Goal: Obtain resource: Obtain resource

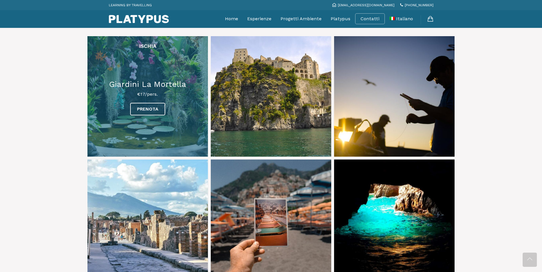
scroll to position [262, 0]
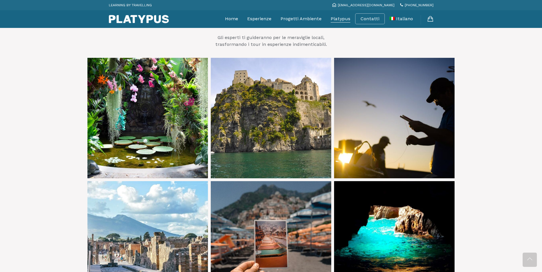
click at [341, 19] on link "Platypus" at bounding box center [341, 19] width 20 height 14
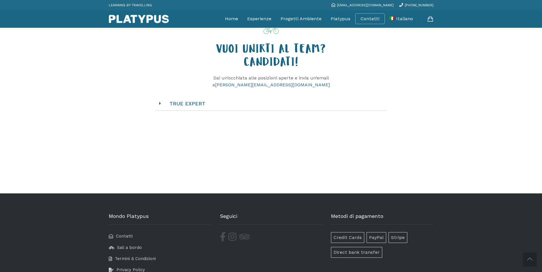
scroll to position [581, 0]
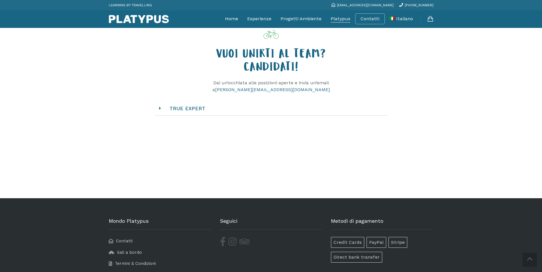
click at [346, 21] on link "Platypus" at bounding box center [341, 19] width 20 height 14
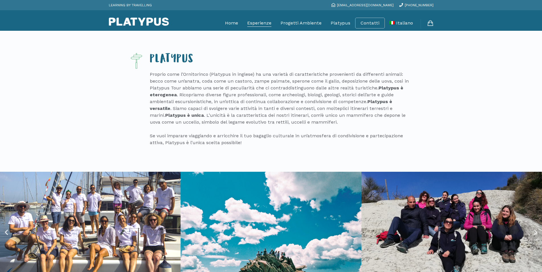
click at [263, 25] on link "Esperienze" at bounding box center [259, 23] width 24 height 14
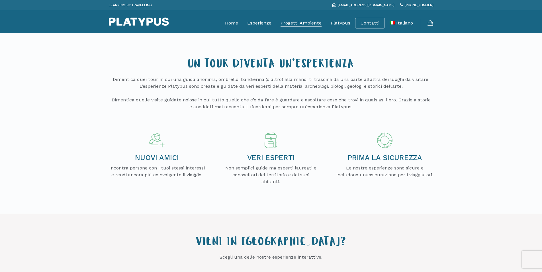
click at [303, 23] on link "Progetti Ambiente" at bounding box center [301, 23] width 41 height 14
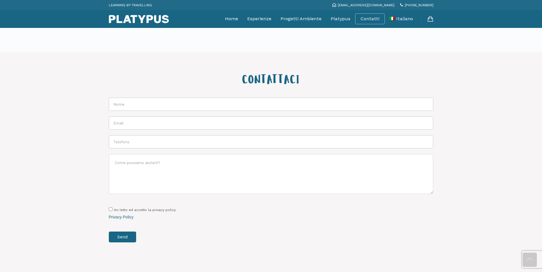
scroll to position [572, 0]
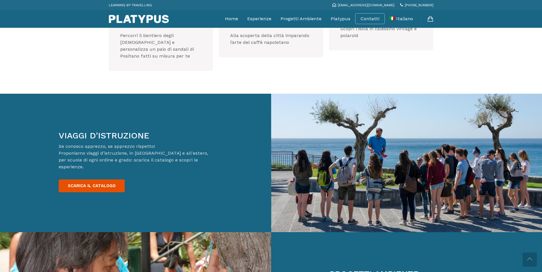
scroll to position [843, 0]
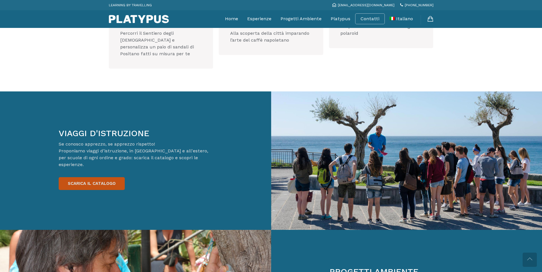
click at [97, 177] on link "SCARICA IL CATALOGO" at bounding box center [92, 183] width 66 height 13
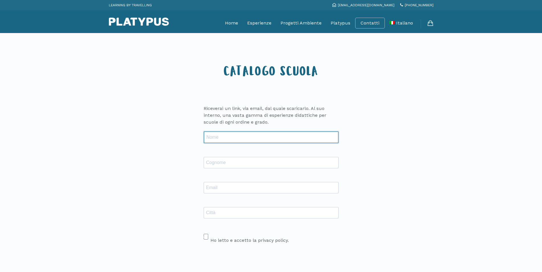
click at [292, 134] on input "text" at bounding box center [271, 137] width 135 height 11
type input "[EMAIL_ADDRESS][DOMAIN_NAME]"
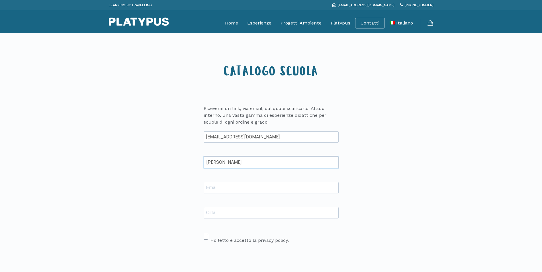
type input "[PERSON_NAME]"
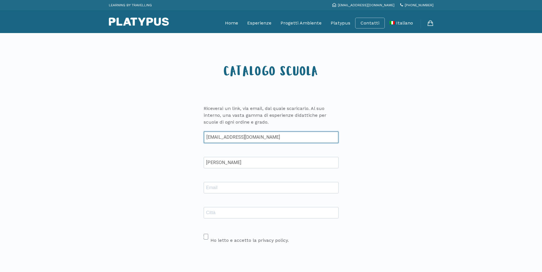
drag, startPoint x: 275, startPoint y: 140, endPoint x: 202, endPoint y: 145, distance: 72.6
click at [204, 138] on input "[EMAIL_ADDRESS][DOMAIN_NAME]" at bounding box center [271, 137] width 135 height 11
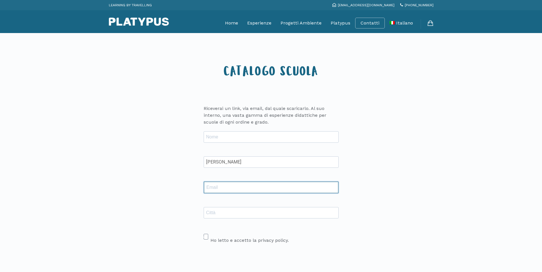
click at [220, 184] on input "text" at bounding box center [271, 187] width 135 height 11
paste input "alessandroranieri@icloud.com"
type input "alessandroranieri@icloud.com"
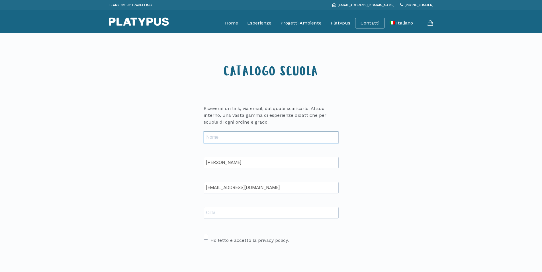
click at [220, 133] on input "text" at bounding box center [271, 137] width 135 height 11
type input "riccardo"
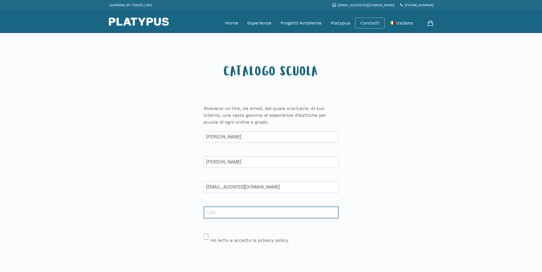
click at [267, 215] on input "text" at bounding box center [271, 212] width 135 height 11
type input "napoli"
click at [207, 236] on span at bounding box center [206, 236] width 5 height 6
click at [207, 235] on input "Ho letto e accetto la privacy policy." at bounding box center [206, 234] width 4 height 4
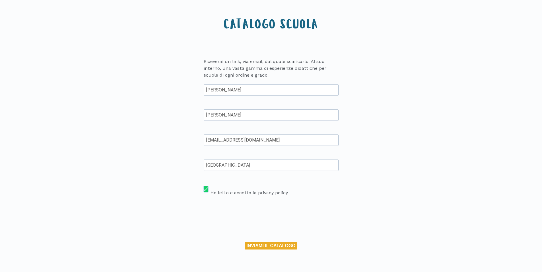
scroll to position [58, 0]
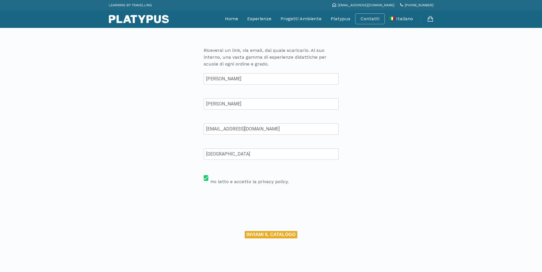
click at [280, 236] on button "INVIAMI IL CATALOGO" at bounding box center [271, 234] width 52 height 7
click at [249, 234] on button "INVIAMI IL CATALOGO" at bounding box center [271, 234] width 52 height 7
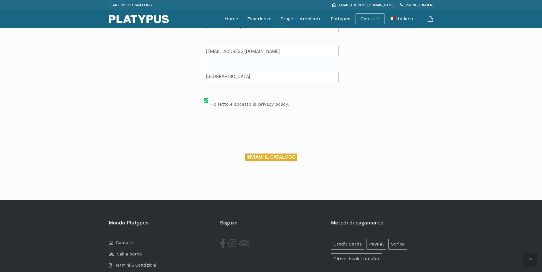
scroll to position [145, 0]
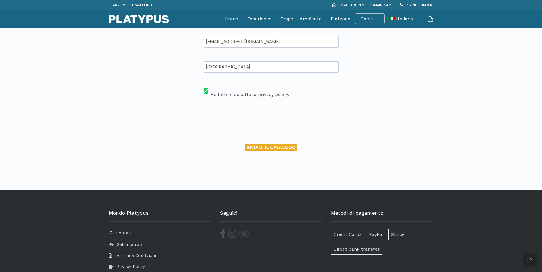
click at [280, 147] on button "INVIAMI IL CATALOGO" at bounding box center [271, 147] width 52 height 7
click at [262, 148] on button "INVIAMI IL CATALOGO" at bounding box center [271, 147] width 52 height 7
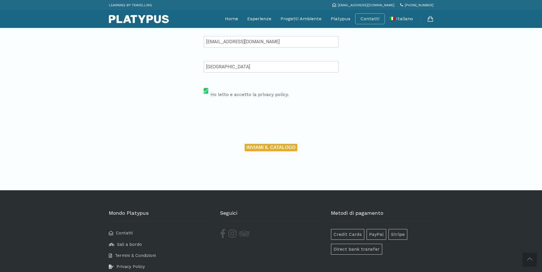
click at [262, 148] on button "INVIAMI IL CATALOGO" at bounding box center [271, 147] width 52 height 7
click at [272, 146] on button "INVIAMI IL CATALOGO" at bounding box center [271, 147] width 52 height 7
click at [275, 148] on button "INVIAMI IL CATALOGO" at bounding box center [271, 147] width 52 height 7
click at [207, 90] on span at bounding box center [206, 91] width 5 height 6
click at [207, 90] on input "Ho letto e accetto la privacy policy." at bounding box center [206, 88] width 4 height 4
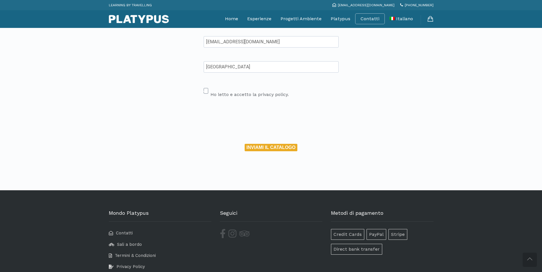
click at [205, 90] on span at bounding box center [206, 91] width 5 height 6
click at [205, 90] on input "Ho letto e accetto la privacy policy." at bounding box center [206, 88] width 4 height 4
checkbox input "true"
click at [274, 148] on button "INVIAMI IL CATALOGO" at bounding box center [271, 147] width 52 height 7
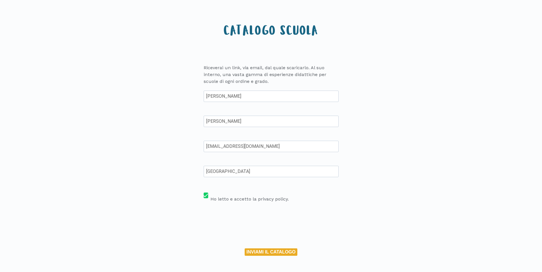
scroll to position [174, 0]
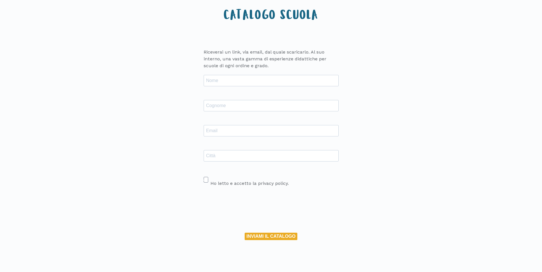
scroll to position [87, 0]
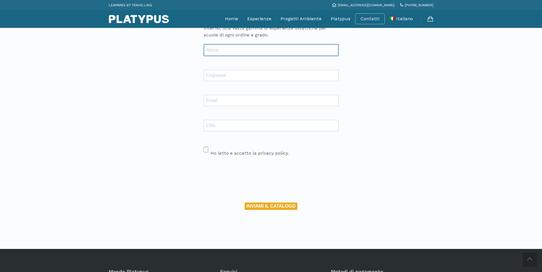
click at [249, 46] on input "text" at bounding box center [271, 49] width 135 height 11
type input "[PERSON_NAME]"
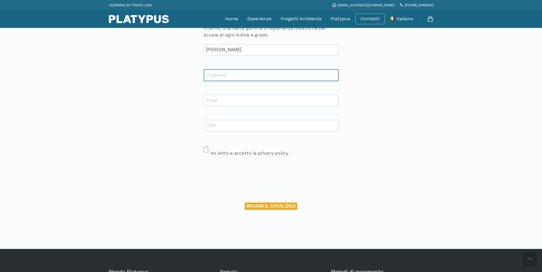
type input "a"
type input "[PERSON_NAME]"
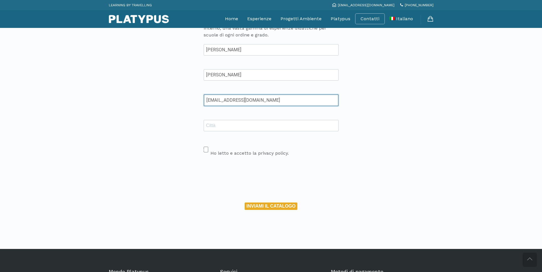
type input "[EMAIL_ADDRESS][DOMAIN_NAME]"
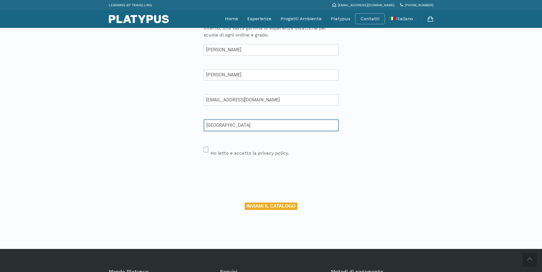
type input "[GEOGRAPHIC_DATA]"
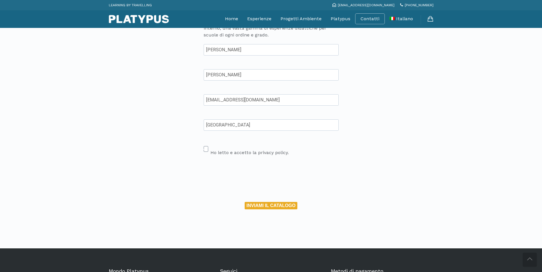
click at [208, 149] on span at bounding box center [206, 149] width 5 height 6
click at [207, 148] on input "Ho letto e accetto la privacy policy." at bounding box center [206, 146] width 4 height 4
checkbox input "true"
click at [265, 206] on button "INVIAMI IL CATALOGO" at bounding box center [271, 205] width 52 height 7
click at [278, 204] on button "INVIAMI IL CATALOGO" at bounding box center [271, 205] width 52 height 7
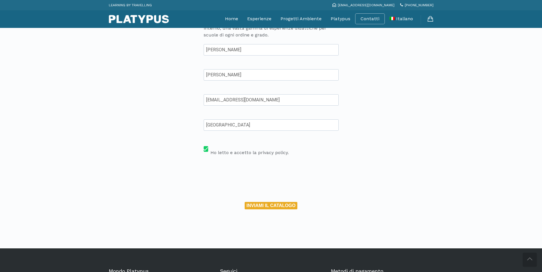
click at [278, 204] on button "INVIAMI IL CATALOGO" at bounding box center [271, 205] width 52 height 7
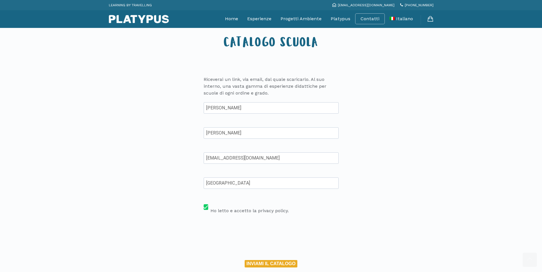
scroll to position [174, 0]
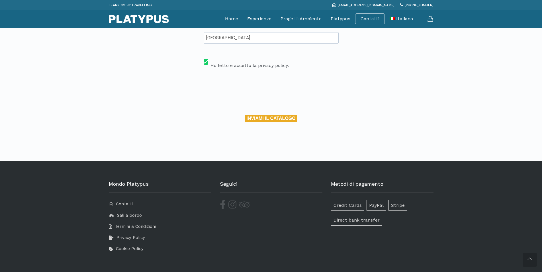
click at [267, 117] on button "INVIAMI IL CATALOGO" at bounding box center [271, 118] width 52 height 7
click at [267, 118] on button "INVIAMI IL CATALOGO" at bounding box center [271, 118] width 52 height 7
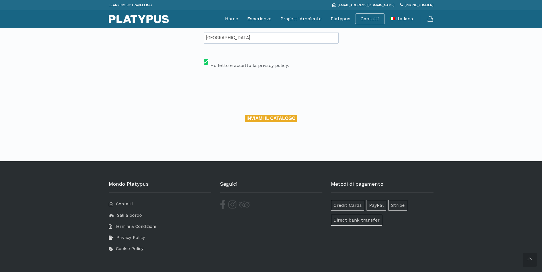
click at [267, 118] on button "INVIAMI IL CATALOGO" at bounding box center [271, 118] width 52 height 7
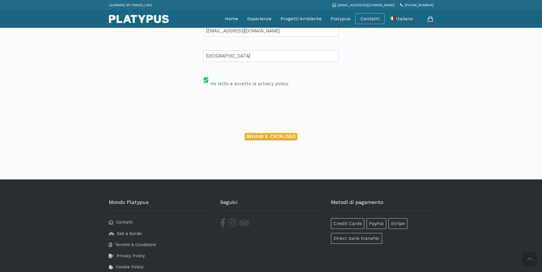
scroll to position [145, 0]
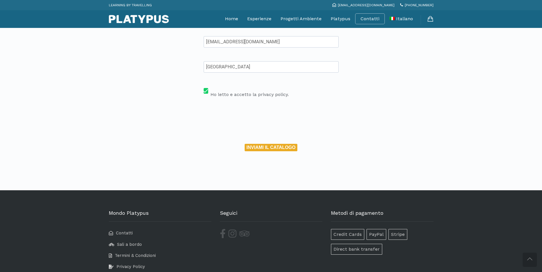
click at [291, 148] on button "INVIAMI IL CATALOGO" at bounding box center [271, 147] width 52 height 7
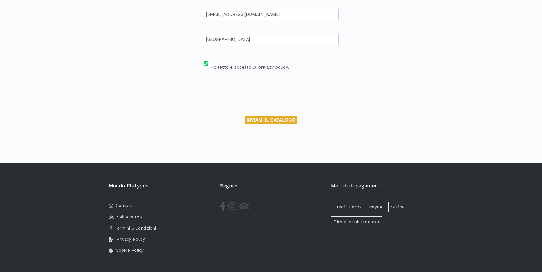
scroll to position [174, 0]
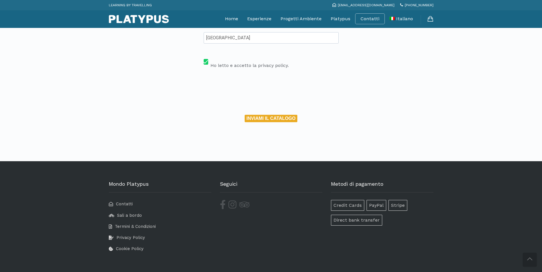
click at [266, 119] on button "INVIAMI IL CATALOGO" at bounding box center [271, 118] width 52 height 7
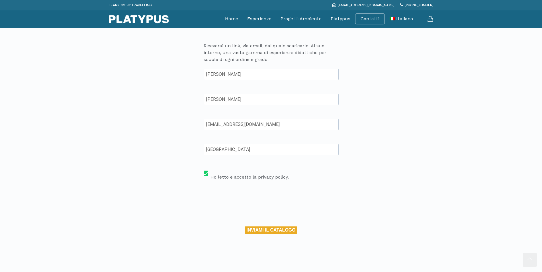
scroll to position [58, 0]
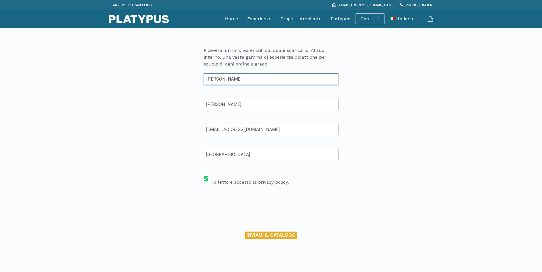
drag, startPoint x: 244, startPoint y: 81, endPoint x: 82, endPoint y: 78, distance: 162.5
click at [204, 78] on input "riccardo" at bounding box center [271, 79] width 135 height 11
type input "laura"
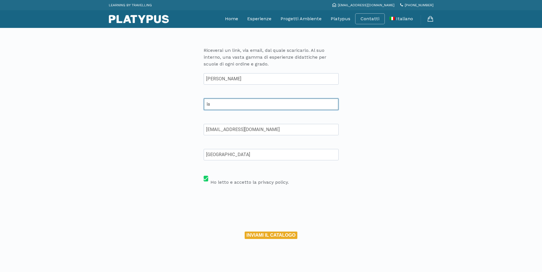
type input "l"
type input "[PERSON_NAME]"
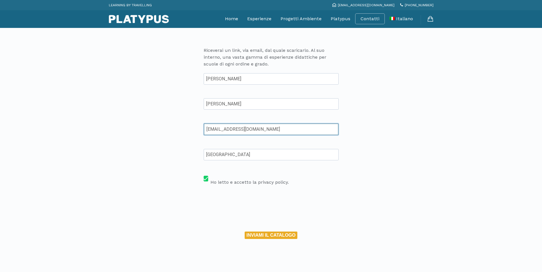
type input "p.zampella90@gmail.com"
click at [236, 148] on div "[GEOGRAPHIC_DATA]" at bounding box center [271, 154] width 135 height 14
click at [252, 237] on button "INVIAMI IL CATALOGO" at bounding box center [271, 234] width 52 height 7
click at [263, 129] on input "p.zampella90@gmail.com" at bounding box center [271, 129] width 135 height 11
click at [274, 131] on input "p.zampella90@gmail.com" at bounding box center [271, 129] width 135 height 11
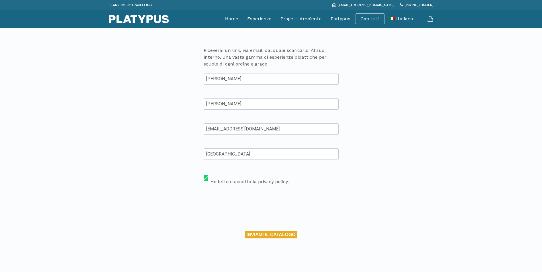
click at [277, 149] on div "[GEOGRAPHIC_DATA]" at bounding box center [271, 153] width 135 height 11
click at [281, 133] on input "p.zampella90@gmail.com" at bounding box center [271, 129] width 135 height 11
click at [272, 100] on input "[PERSON_NAME]" at bounding box center [271, 104] width 135 height 11
click at [270, 81] on input "laura" at bounding box center [271, 79] width 135 height 11
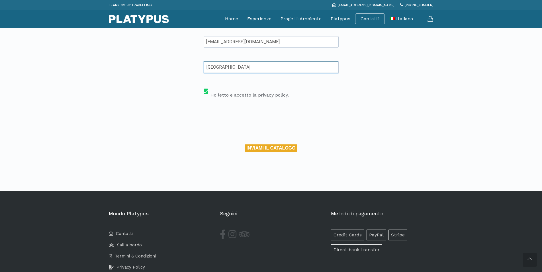
click at [253, 70] on input "napoli" at bounding box center [271, 67] width 135 height 11
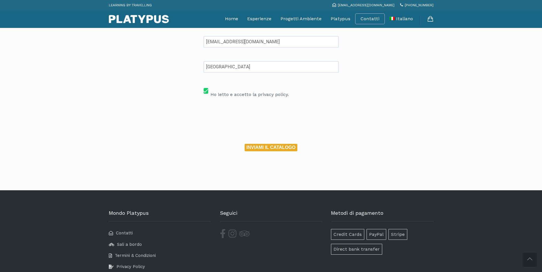
click at [298, 91] on div "Ho letto e accetto la privacy policy." at bounding box center [271, 91] width 135 height 13
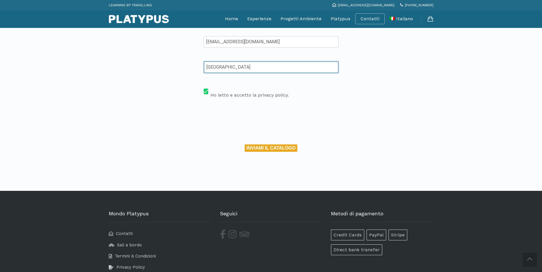
click at [252, 66] on input "napoli" at bounding box center [271, 67] width 135 height 11
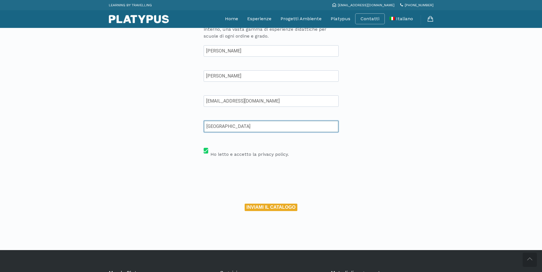
scroll to position [58, 0]
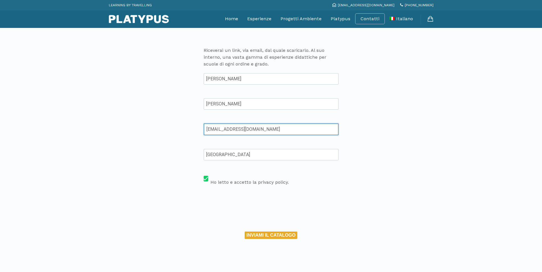
click at [276, 126] on input "p.zampella90@gmail.com" at bounding box center [271, 129] width 135 height 11
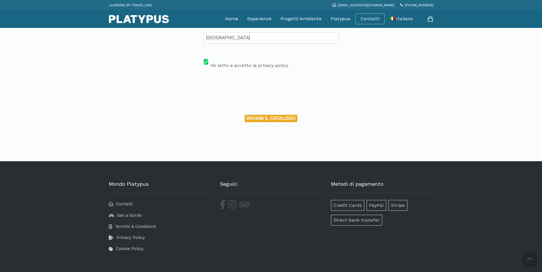
click at [255, 117] on button "INVIAMI IL CATALOGO" at bounding box center [271, 118] width 52 height 7
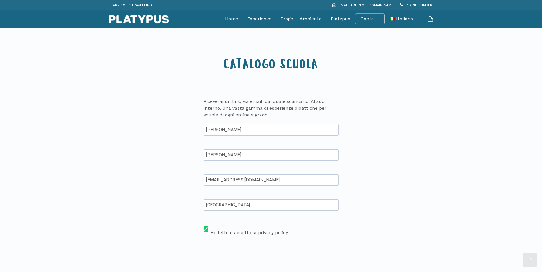
scroll to position [0, 0]
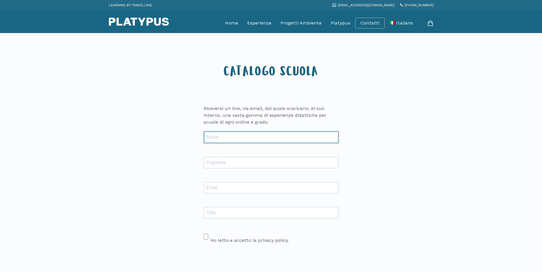
click at [239, 136] on input "text" at bounding box center [271, 137] width 135 height 11
type input "[PERSON_NAME]"
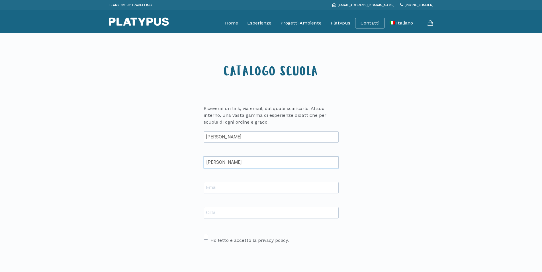
type input "[PERSON_NAME]"
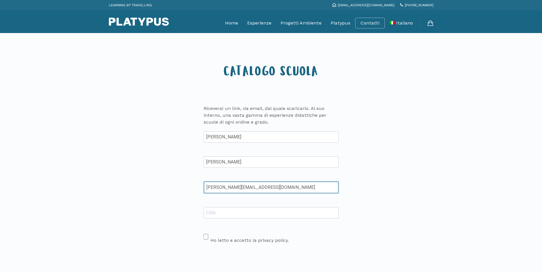
type input "[PERSON_NAME][EMAIL_ADDRESS][DOMAIN_NAME]"
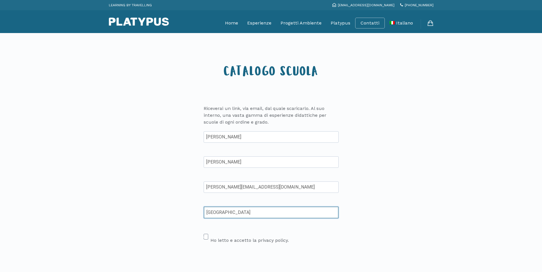
type input "[GEOGRAPHIC_DATA]"
click at [206, 235] on span at bounding box center [206, 236] width 5 height 6
click at [206, 235] on input "Ho letto e accetto la privacy policy." at bounding box center [206, 234] width 4 height 4
checkbox input "true"
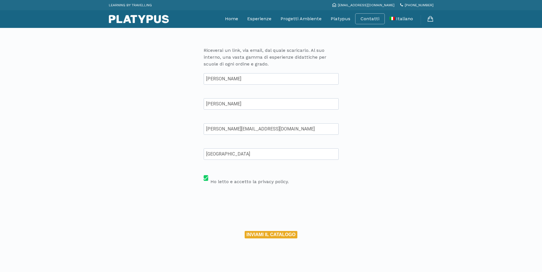
click at [263, 233] on button "INVIAMI IL CATALOGO" at bounding box center [271, 234] width 52 height 7
click at [276, 234] on button "INVIAMI IL CATALOGO" at bounding box center [271, 234] width 52 height 7
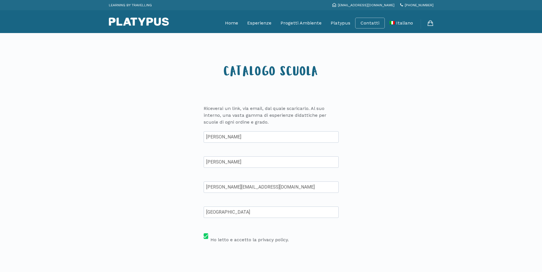
scroll to position [145, 0]
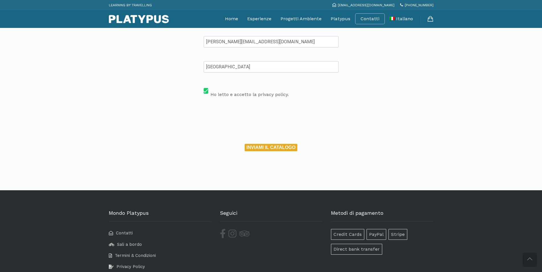
click at [283, 148] on button "INVIAMI IL CATALOGO" at bounding box center [271, 147] width 52 height 7
click at [274, 150] on button "INVIAMI IL CATALOGO" at bounding box center [271, 147] width 52 height 7
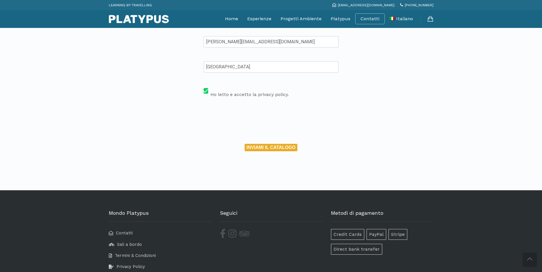
click at [274, 150] on button "INVIAMI IL CATALOGO" at bounding box center [271, 147] width 52 height 7
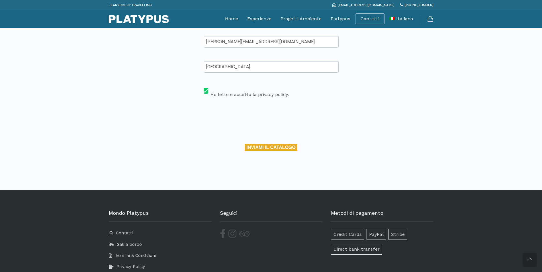
click at [274, 150] on button "INVIAMI IL CATALOGO" at bounding box center [271, 147] width 52 height 7
click at [266, 147] on button "INVIAMI IL CATALOGO" at bounding box center [271, 147] width 52 height 7
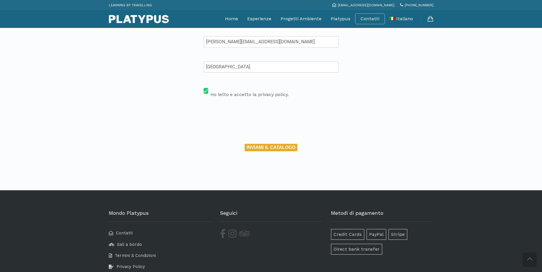
click at [266, 147] on button "INVIAMI IL CATALOGO" at bounding box center [271, 147] width 52 height 7
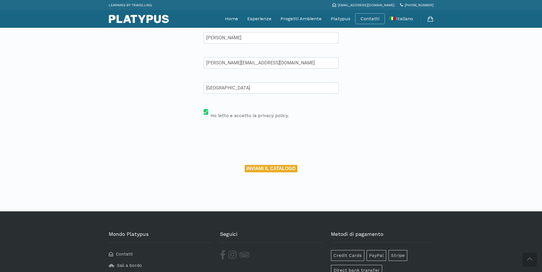
scroll to position [58, 0]
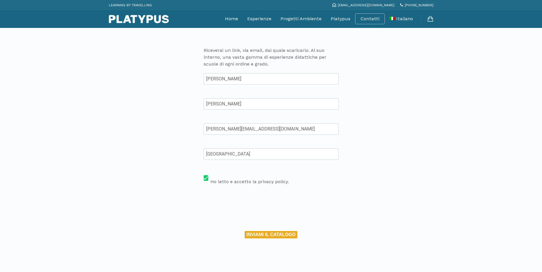
click at [280, 233] on button "INVIAMI IL CATALOGO" at bounding box center [271, 234] width 52 height 7
click at [254, 237] on button "INVIAMI IL CATALOGO" at bounding box center [271, 234] width 52 height 7
click at [254, 235] on button "INVIAMI IL CATALOGO" at bounding box center [271, 234] width 52 height 7
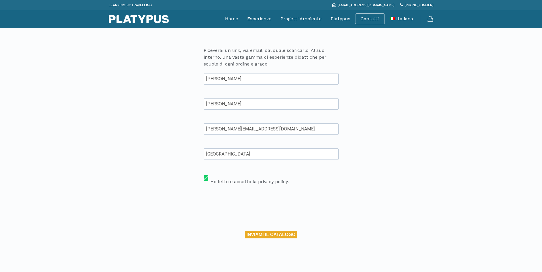
click at [254, 235] on button "INVIAMI IL CATALOGO" at bounding box center [271, 234] width 52 height 7
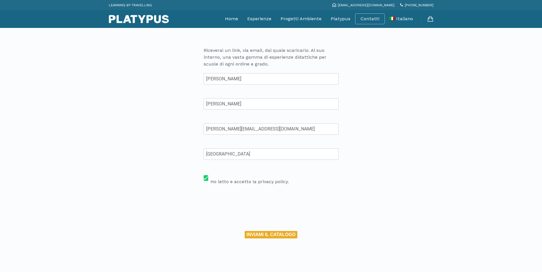
click at [280, 234] on button "INVIAMI IL CATALOGO" at bounding box center [271, 234] width 52 height 7
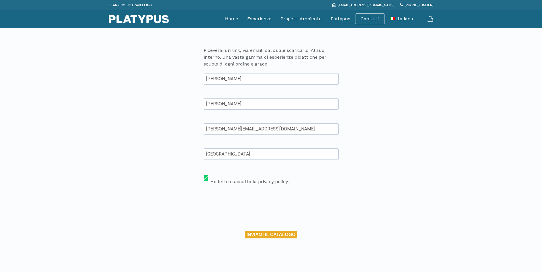
click at [280, 234] on button "INVIAMI IL CATALOGO" at bounding box center [271, 234] width 52 height 7
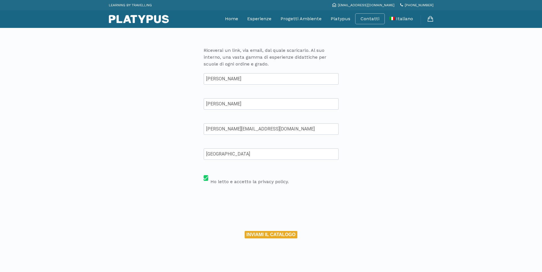
click at [265, 235] on button "INVIAMI IL CATALOGO" at bounding box center [271, 234] width 52 height 7
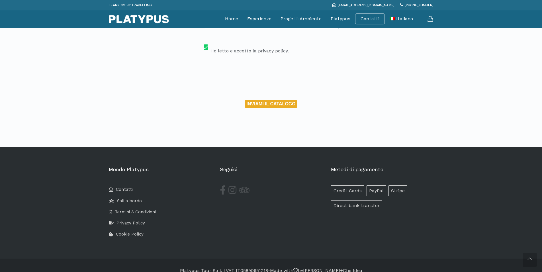
scroll to position [177, 0]
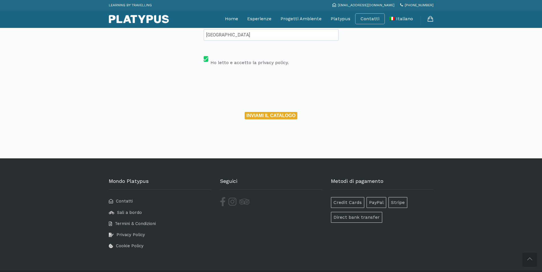
click at [257, 112] on div "INVIAMI IL CATALOGO" at bounding box center [271, 116] width 144 height 12
click at [261, 114] on button "INVIAMI IL CATALOGO" at bounding box center [271, 115] width 52 height 7
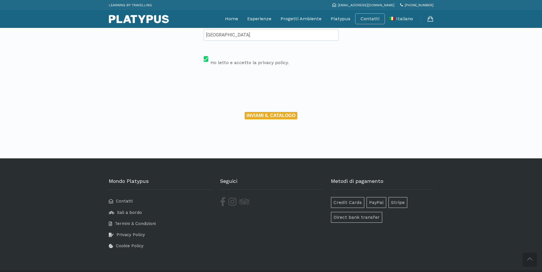
click at [261, 114] on button "INVIAMI IL CATALOGO" at bounding box center [271, 115] width 52 height 7
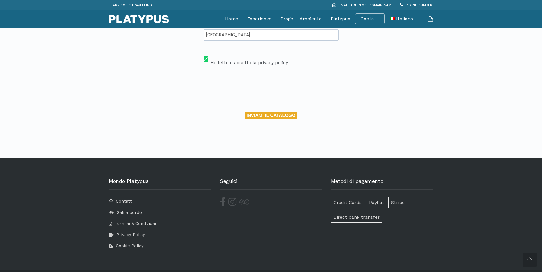
click at [261, 114] on button "INVIAMI IL CATALOGO" at bounding box center [271, 115] width 52 height 7
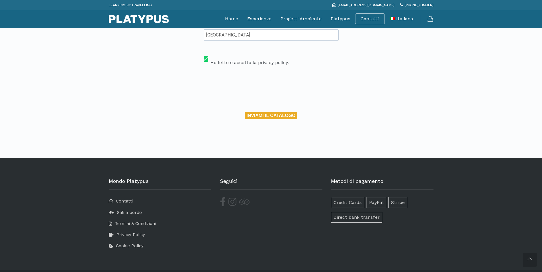
click at [261, 114] on button "INVIAMI IL CATALOGO" at bounding box center [271, 115] width 52 height 7
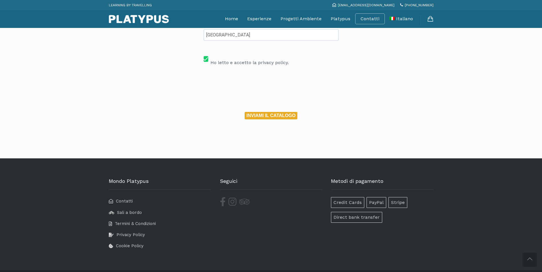
scroll to position [61, 0]
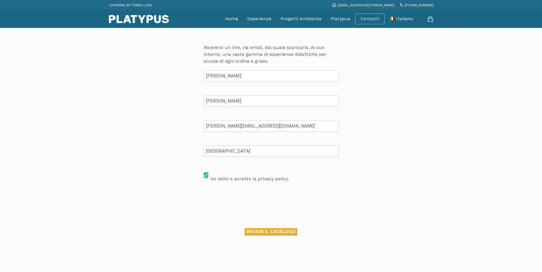
click at [289, 234] on button "INVIAMI IL CATALOGO" at bounding box center [271, 231] width 52 height 7
drag, startPoint x: 289, startPoint y: 234, endPoint x: 177, endPoint y: 116, distance: 162.5
click at [289, 234] on button "INVIAMI IL CATALOGO" at bounding box center [271, 231] width 52 height 7
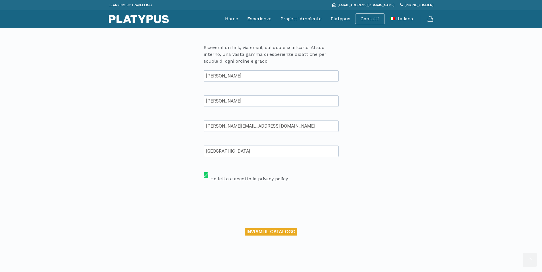
scroll to position [0, 0]
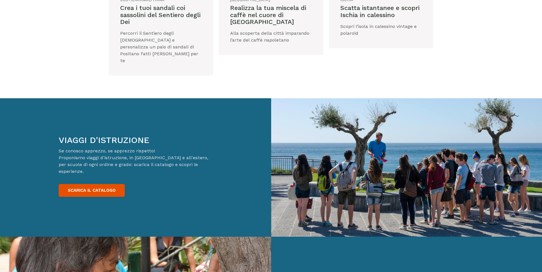
scroll to position [1088, 0]
